Goal: Entertainment & Leisure: Consume media (video, audio)

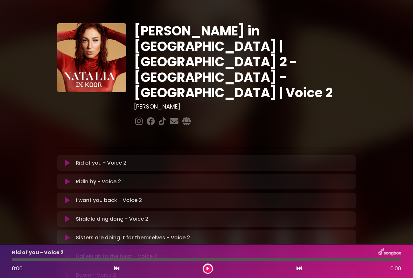
click at [65, 160] on icon at bounding box center [67, 163] width 5 height 6
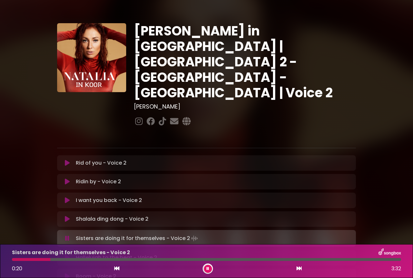
click at [204, 269] on button at bounding box center [208, 269] width 8 height 8
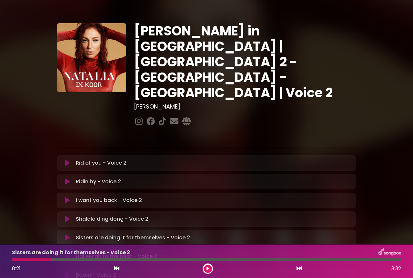
drag, startPoint x: 204, startPoint y: 269, endPoint x: 209, endPoint y: 262, distance: 8.4
click at [208, 265] on div at bounding box center [208, 269] width 10 height 10
drag, startPoint x: 209, startPoint y: 265, endPoint x: 205, endPoint y: 250, distance: 15.7
click at [205, 259] on div "Sisters are doing it for themselves - Voice 2 0:21 3:32" at bounding box center [206, 261] width 397 height 25
click at [152, 197] on div "Rid of you - Voice 2 Loading Track... Your Feedback Name" at bounding box center [206, 266] width 299 height 221
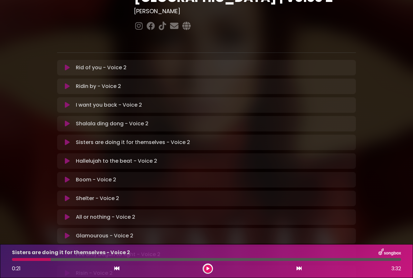
drag, startPoint x: 145, startPoint y: 199, endPoint x: 146, endPoint y: 211, distance: 12.0
click at [149, 209] on div "Rid of you - Voice 2 Loading Track... Your Feedback Name" at bounding box center [206, 170] width 299 height 221
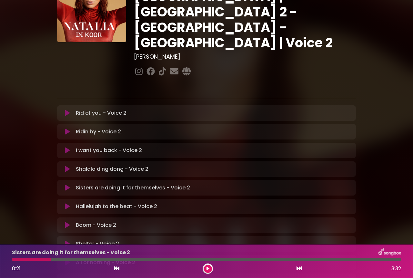
scroll to position [137, 0]
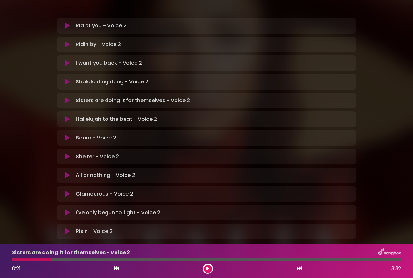
drag, startPoint x: 162, startPoint y: 213, endPoint x: 207, endPoint y: 267, distance: 71.2
click at [207, 267] on icon at bounding box center [207, 269] width 3 height 4
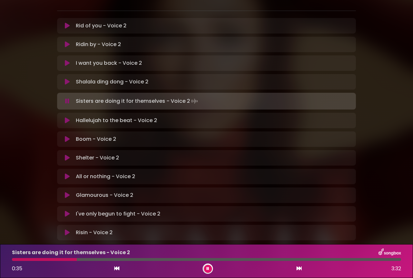
click at [204, 265] on button at bounding box center [208, 269] width 8 height 8
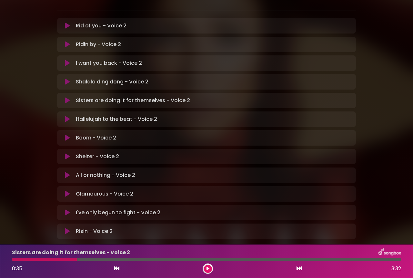
click at [204, 265] on button at bounding box center [208, 269] width 8 height 8
